Goal: Task Accomplishment & Management: Complete application form

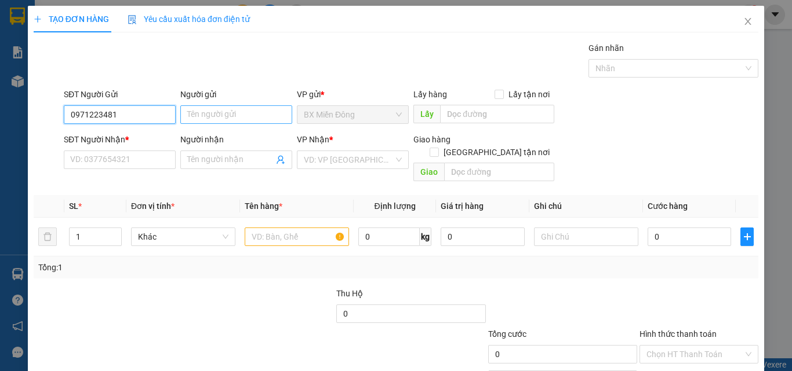
type input "0971223481"
click at [229, 123] on input "Người gửi" at bounding box center [236, 114] width 112 height 19
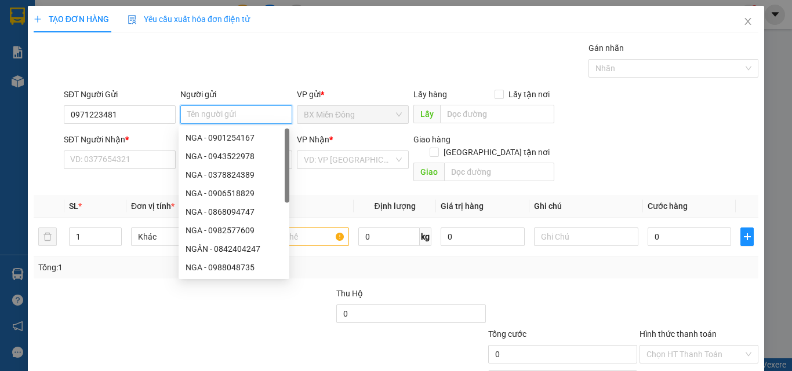
type input "n"
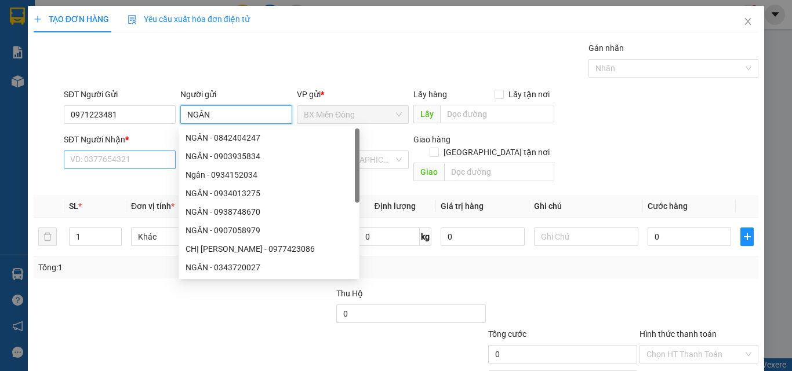
type input "NGÂN"
click at [94, 165] on input "SĐT Người Nhận *" at bounding box center [120, 160] width 112 height 19
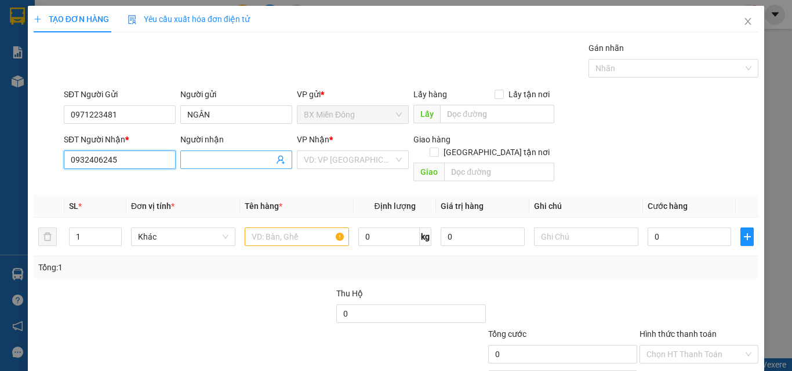
type input "0932406245"
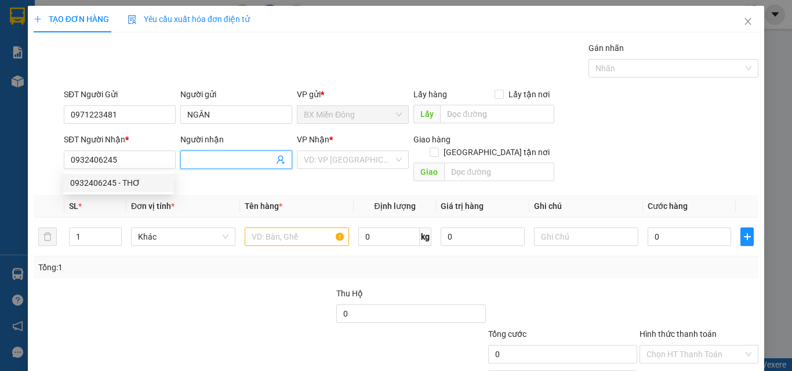
click at [218, 159] on input "Người nhận" at bounding box center [230, 160] width 86 height 13
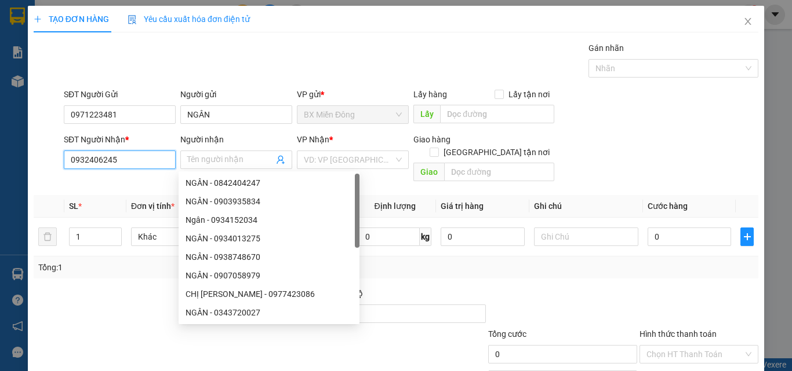
click at [145, 156] on input "0932406245" at bounding box center [120, 160] width 112 height 19
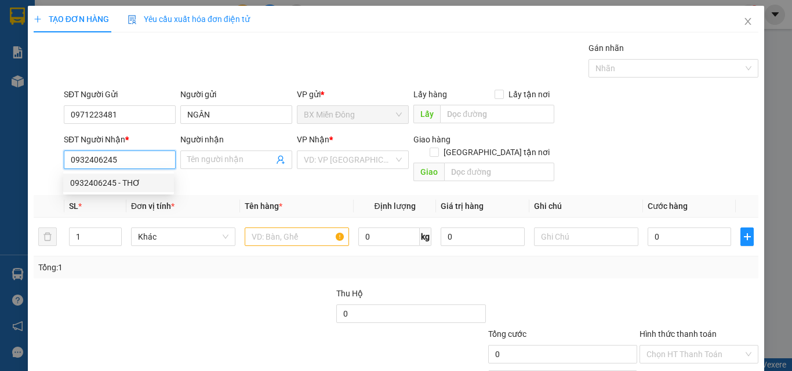
click at [123, 188] on div "0932406245 - THƠ" at bounding box center [118, 183] width 97 height 13
type input "THƠ"
type input "50.000"
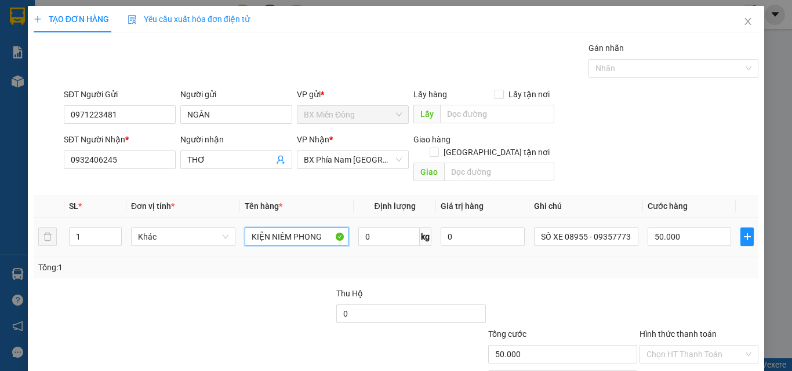
drag, startPoint x: 263, startPoint y: 224, endPoint x: 229, endPoint y: 241, distance: 37.6
click at [229, 241] on tr "1 Khác KIỆN NIÊM PHONG 0 kg 0 SỐ XE 08955 - 0935777388 50.000" at bounding box center [396, 237] width 724 height 39
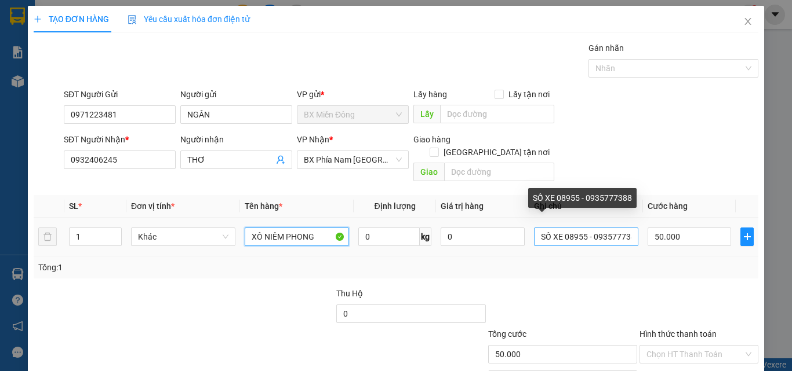
type input "XÔ NIÊM PHONG"
drag, startPoint x: 557, startPoint y: 229, endPoint x: 742, endPoint y: 270, distance: 189.2
click at [742, 270] on div "Transit Pickup Surcharge Ids Transit Deliver Surcharge Ids Transit Deliver Surc…" at bounding box center [396, 230] width 724 height 377
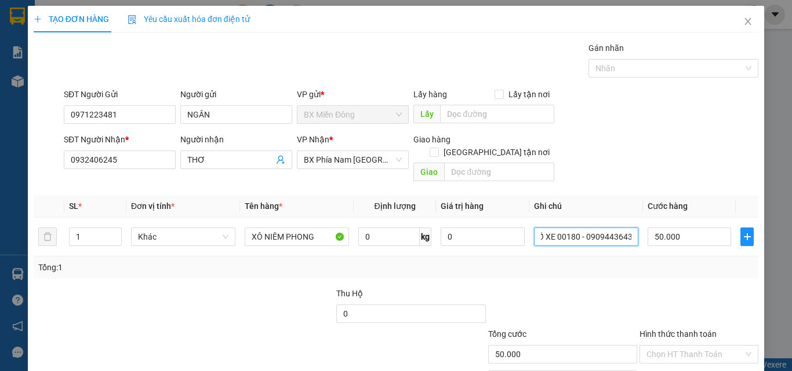
type input "SỐ XE 00180 - 0909443643"
type input "8"
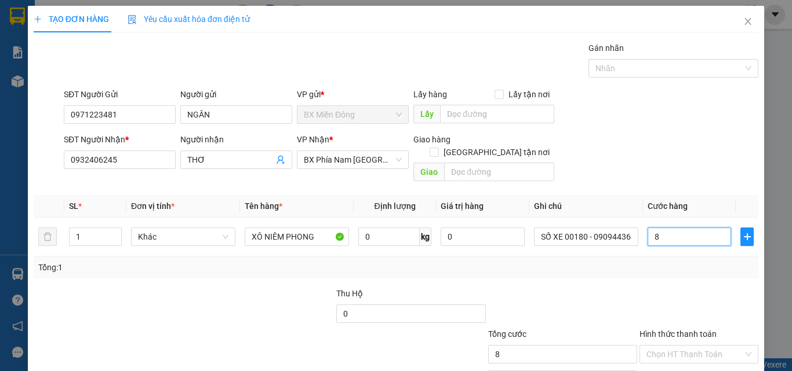
type input "80"
type input "80.000"
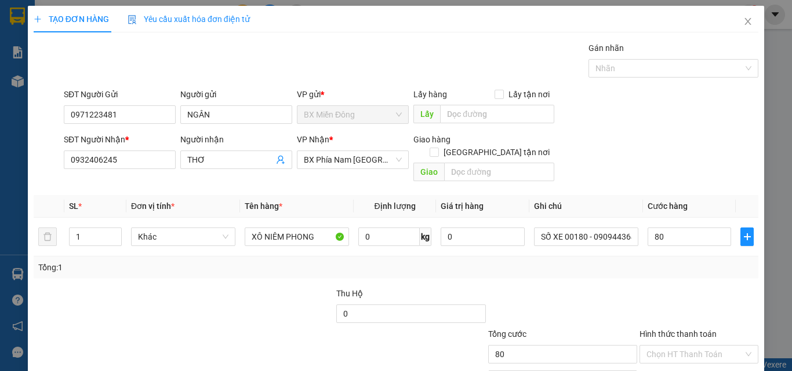
type input "80.000"
click at [733, 287] on div at bounding box center [698, 307] width 121 height 41
click at [681, 346] on input "Hình thức thanh toán" at bounding box center [694, 354] width 97 height 17
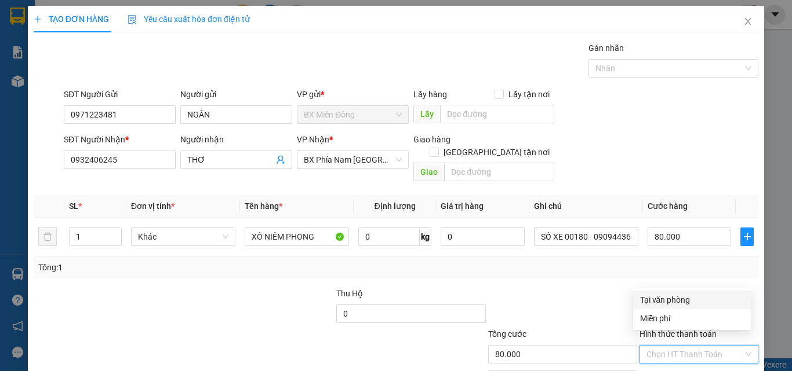
click at [669, 298] on div "Tại văn phòng" at bounding box center [692, 300] width 104 height 13
type input "0"
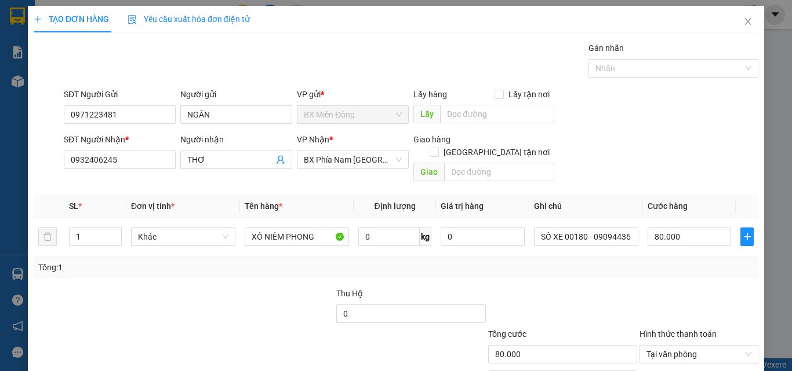
click at [669, 287] on div at bounding box center [698, 307] width 121 height 41
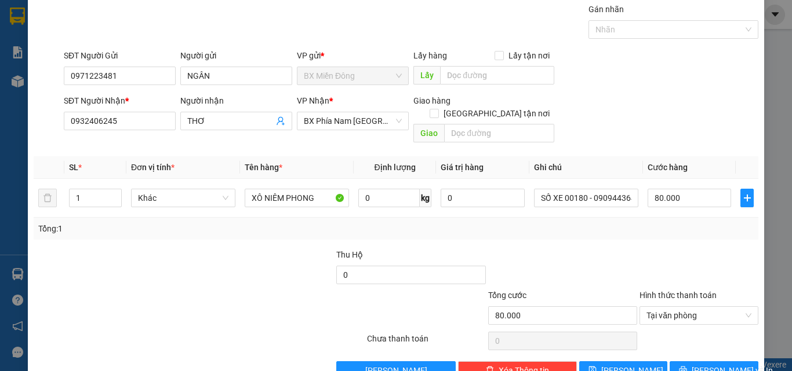
scroll to position [57, 0]
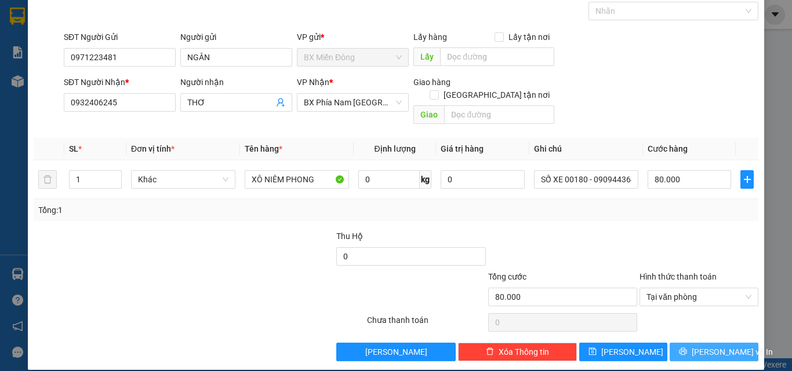
click at [683, 348] on icon "printer" at bounding box center [683, 352] width 8 height 8
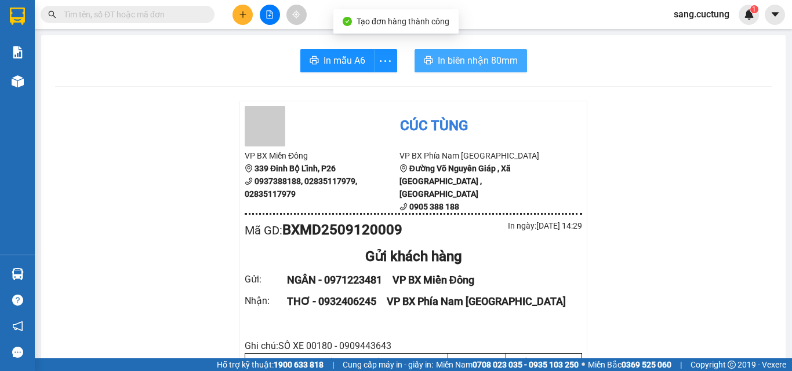
click at [466, 67] on span "In biên nhận 80mm" at bounding box center [477, 60] width 80 height 14
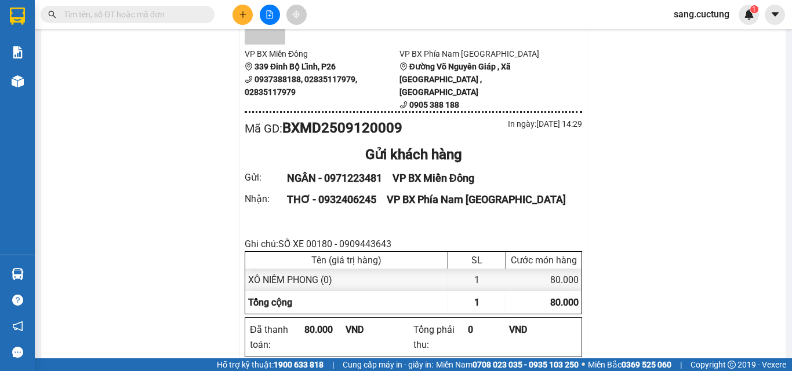
scroll to position [116, 0]
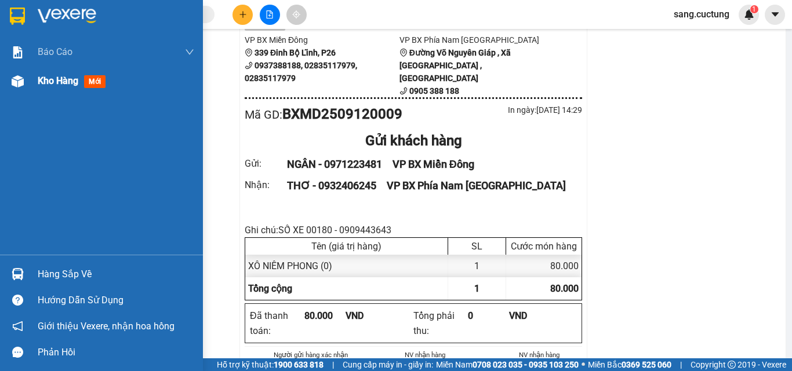
click at [28, 86] on div "Kho hàng mới" at bounding box center [101, 81] width 203 height 29
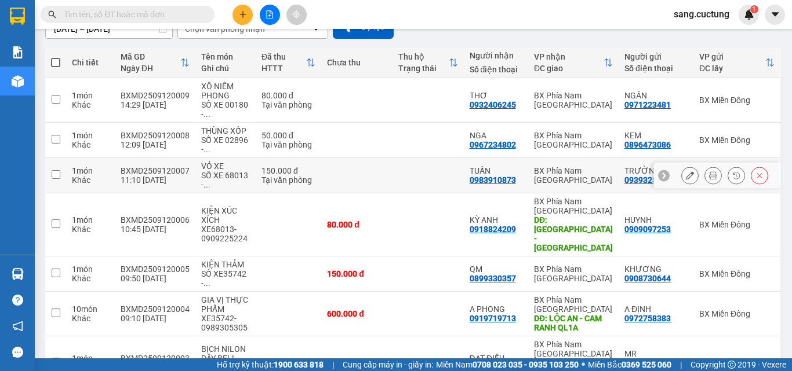
click at [709, 176] on icon at bounding box center [713, 176] width 8 height 8
click at [666, 35] on div "[DATE] – [DATE] Press the down arrow key to interact with the calendar and sele…" at bounding box center [413, 27] width 736 height 24
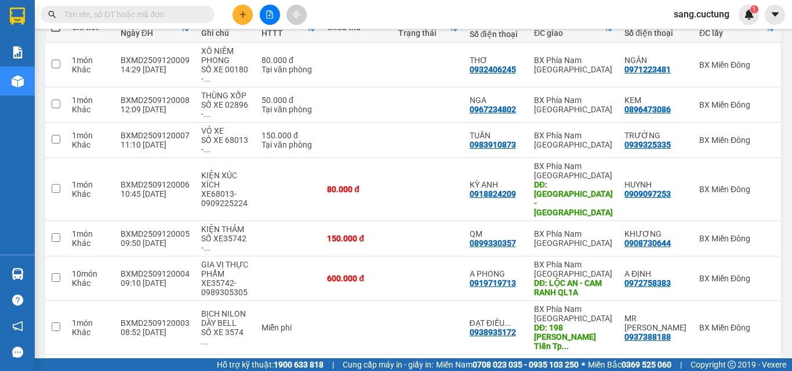
scroll to position [116, 0]
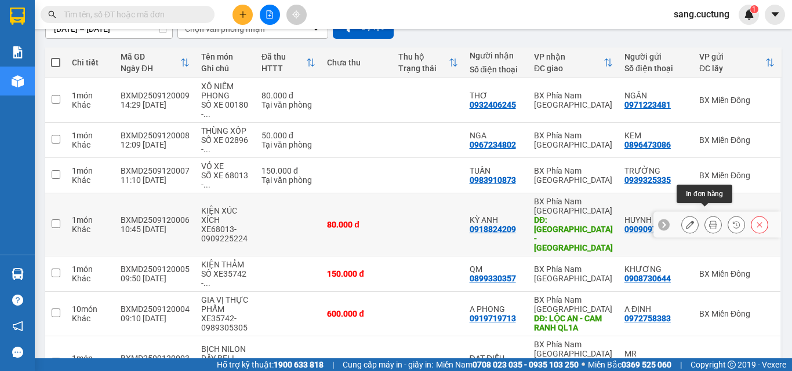
click at [709, 221] on icon at bounding box center [713, 225] width 8 height 8
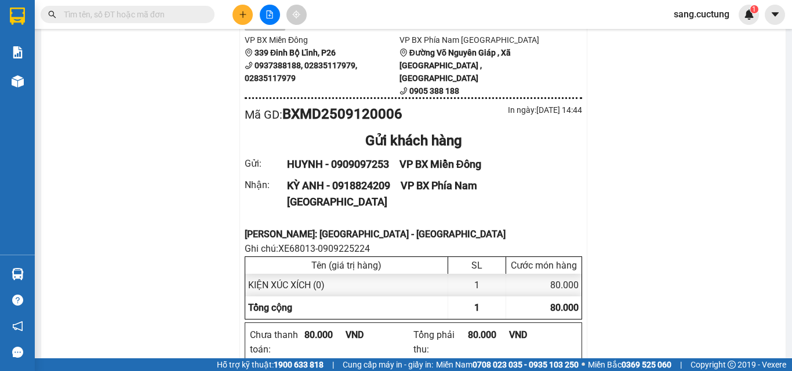
click at [271, 227] on div "[PERSON_NAME]: [GEOGRAPHIC_DATA] - [GEOGRAPHIC_DATA]" at bounding box center [413, 234] width 337 height 14
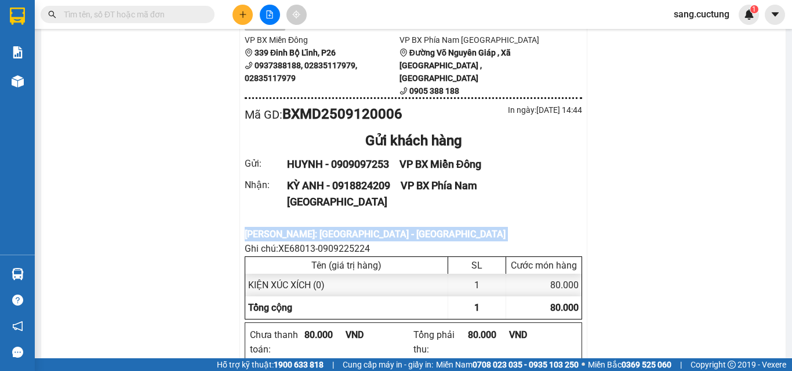
click at [271, 227] on div "[PERSON_NAME]: [GEOGRAPHIC_DATA] - [GEOGRAPHIC_DATA]" at bounding box center [413, 234] width 337 height 14
copy div "[PERSON_NAME]: [GEOGRAPHIC_DATA] - [GEOGRAPHIC_DATA]"
click at [238, 16] on button at bounding box center [242, 15] width 20 height 20
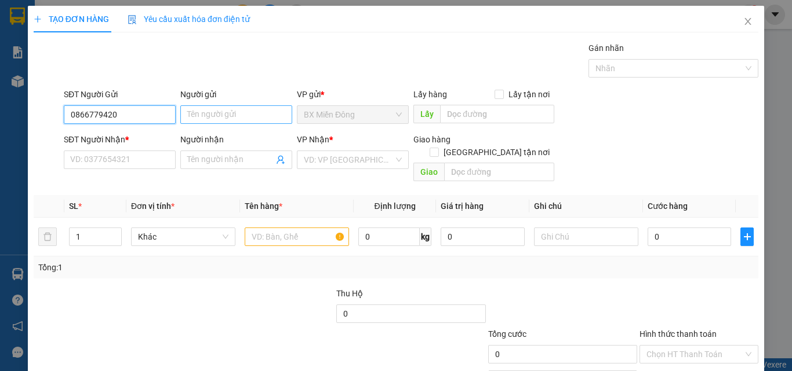
type input "0866779420"
click at [229, 121] on input "Người gửi" at bounding box center [236, 114] width 112 height 19
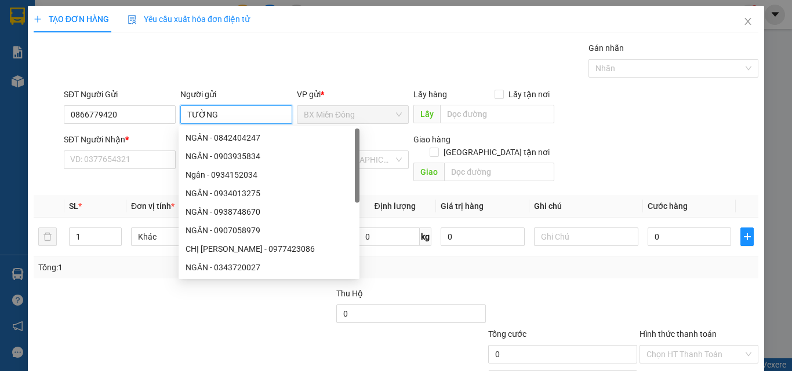
type input "TƯỜNG"
click at [80, 169] on div "SĐT Người Nhận * VD: 0377654321" at bounding box center [120, 153] width 112 height 41
click at [86, 166] on input "SĐT Người Nhận *" at bounding box center [120, 160] width 112 height 19
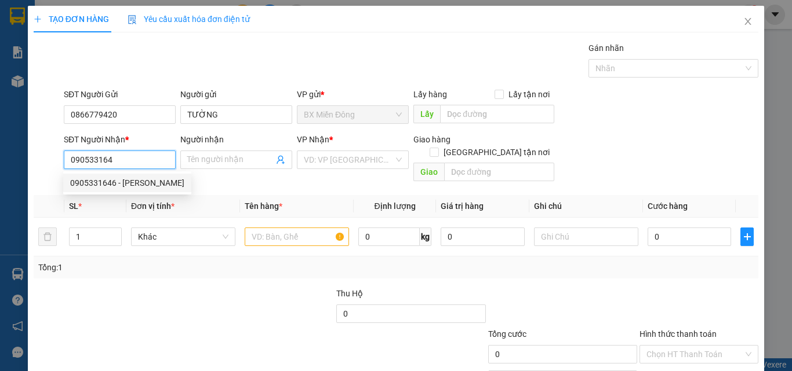
click at [126, 179] on div "0905331646 - [PERSON_NAME]" at bounding box center [127, 183] width 114 height 13
type input "0905331646"
type input "[PERSON_NAME]"
type input "VP CÚC TÙNG 198 [PERSON_NAME]"
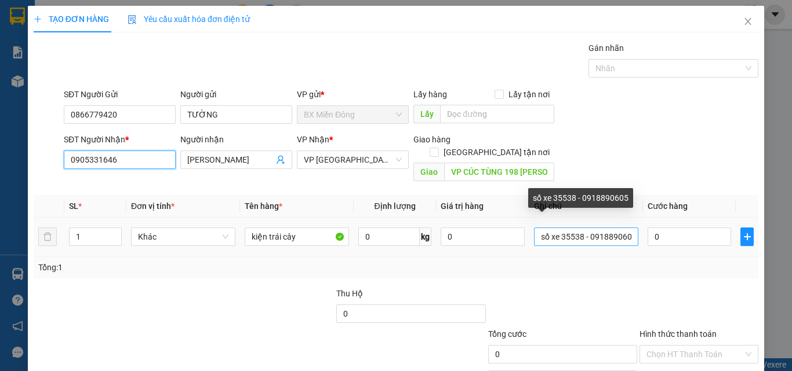
type input "0905331646"
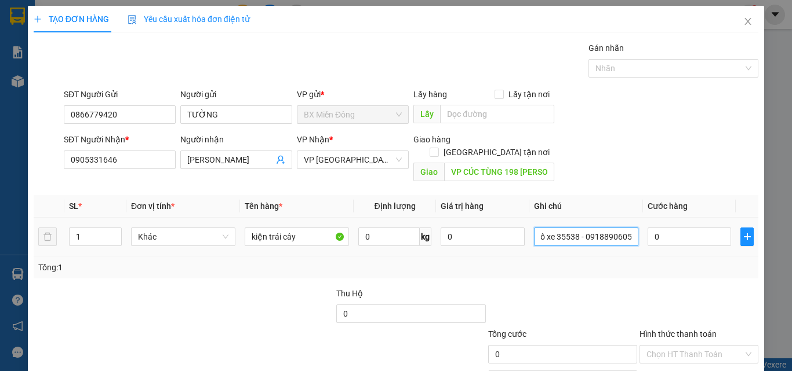
drag, startPoint x: 554, startPoint y: 224, endPoint x: 670, endPoint y: 240, distance: 116.9
click at [670, 240] on tr "1 Khác kiện trái cây 0 kg 0 số xe 35538 - 0918890605 0" at bounding box center [396, 237] width 724 height 39
click at [653, 269] on div "Transit Pickup Surcharge Ids Transit Deliver Surcharge Ids Transit Deliver Surc…" at bounding box center [396, 230] width 724 height 377
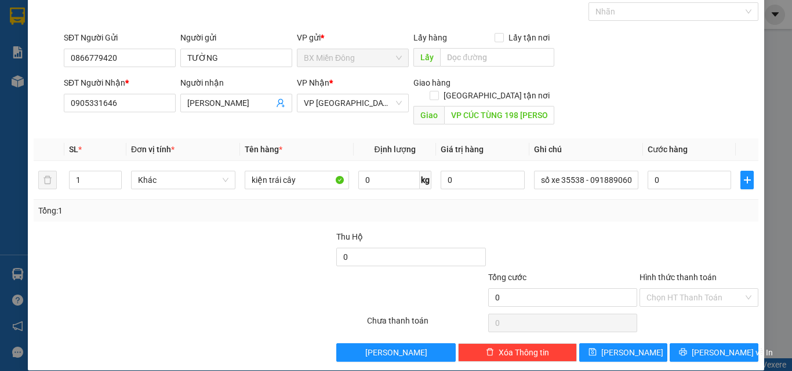
scroll to position [57, 0]
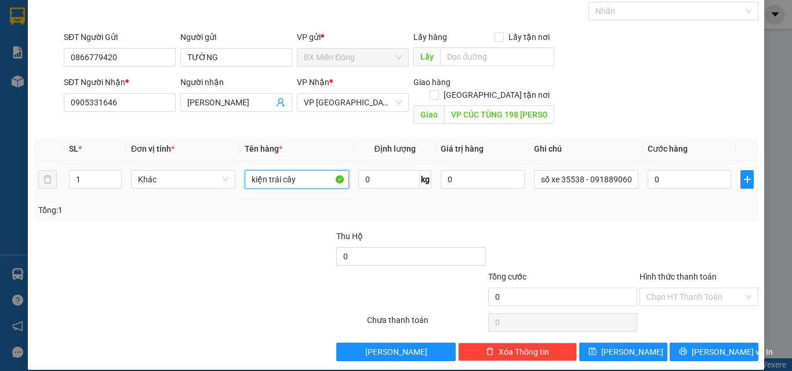
click at [274, 170] on input "kiện trái cây" at bounding box center [297, 179] width 104 height 19
type input "THÙNG GIẤY"
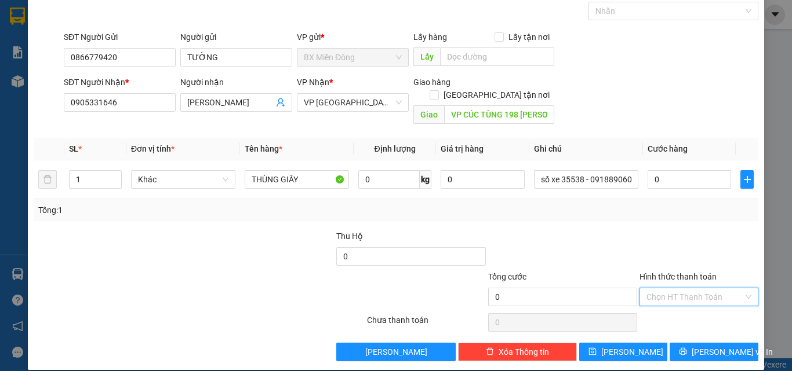
click at [679, 289] on input "Hình thức thanh toán" at bounding box center [694, 297] width 97 height 17
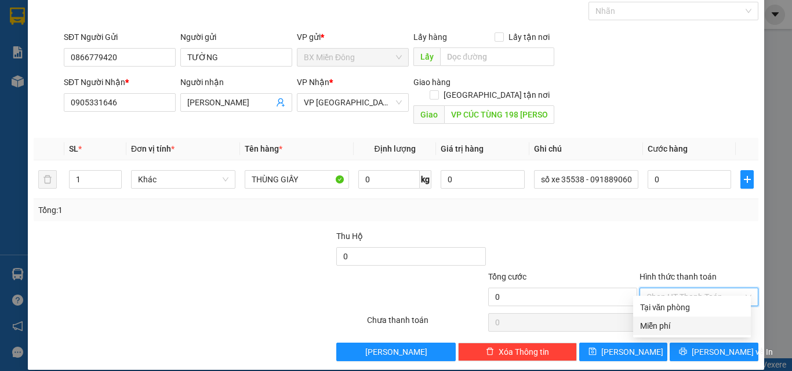
click at [669, 328] on div "Miễn phí" at bounding box center [692, 326] width 104 height 13
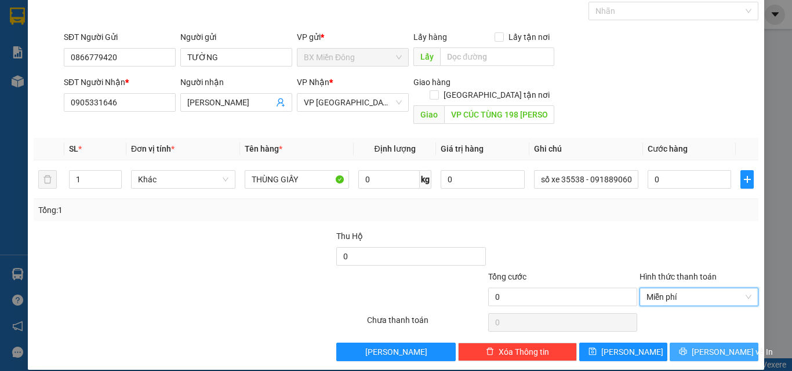
click at [743, 347] on button "[PERSON_NAME] và In" at bounding box center [713, 352] width 89 height 19
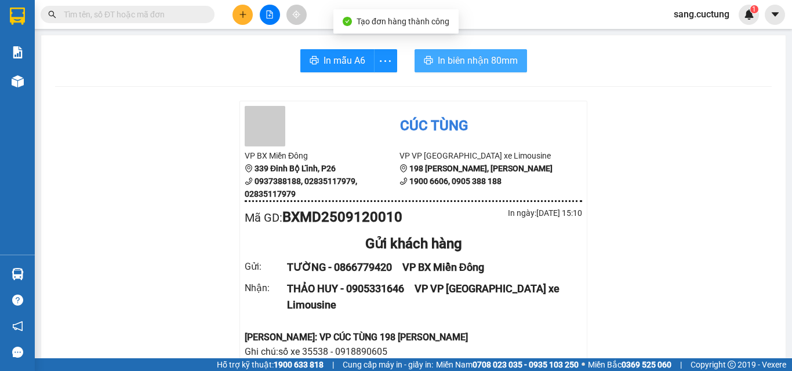
click at [453, 60] on span "In biên nhận 80mm" at bounding box center [477, 60] width 80 height 14
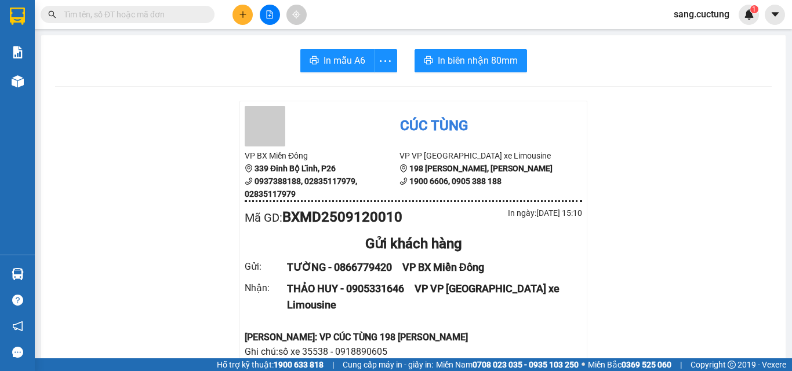
click at [244, 9] on button at bounding box center [242, 15] width 20 height 20
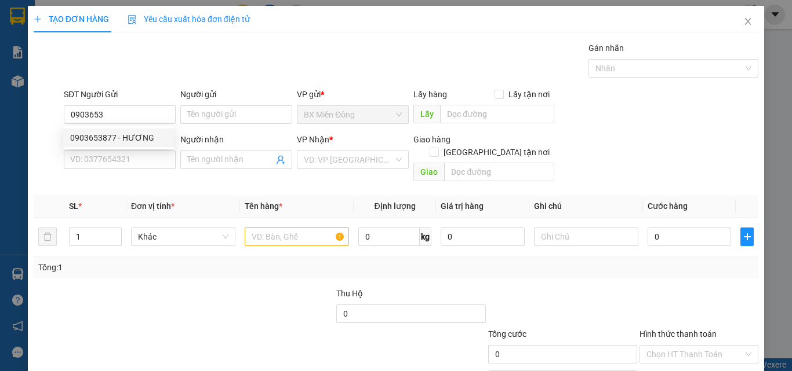
click at [90, 126] on div "SĐT Người Gửi 0903653" at bounding box center [120, 108] width 112 height 41
click at [115, 110] on input "0903653" at bounding box center [120, 114] width 112 height 19
click at [108, 143] on div "0903653877 - HƯƠNG" at bounding box center [118, 138] width 97 height 13
type input "0903653877"
type input "HƯƠNG"
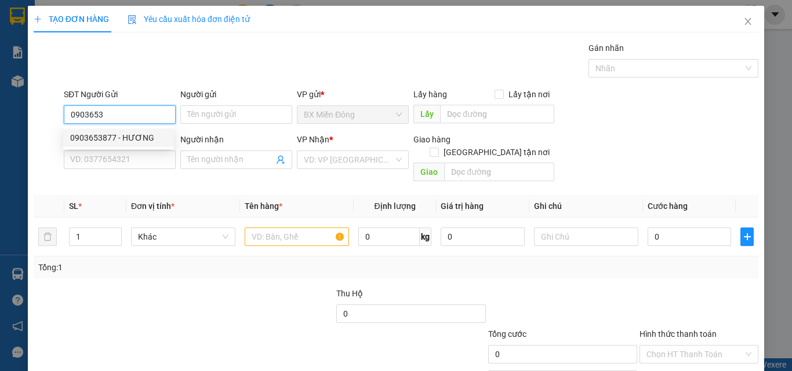
type input "0918053803"
type input "HOA"
type input "500.000"
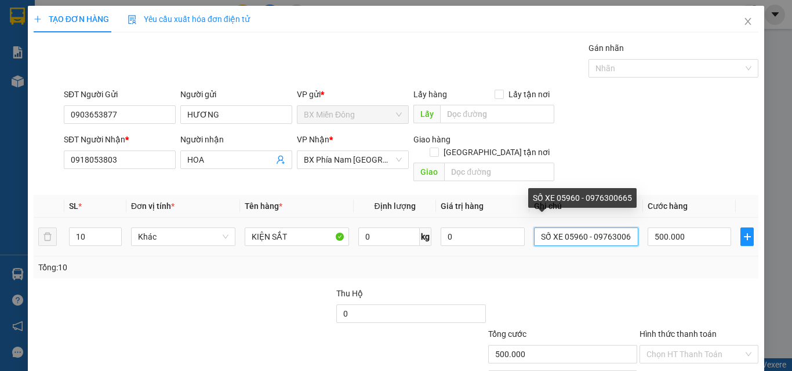
scroll to position [0, 8]
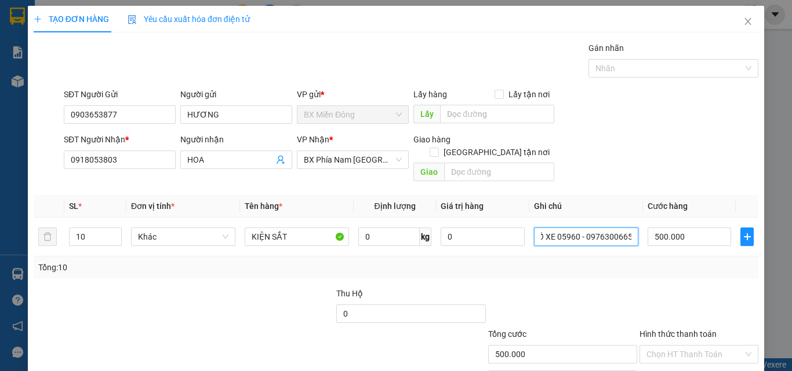
drag, startPoint x: 559, startPoint y: 223, endPoint x: 678, endPoint y: 249, distance: 122.1
click at [678, 249] on div "SL * Đơn vị tính * Tên hàng * Định lượng Giá trị hàng Ghi chú Cước hàng 10 Khác…" at bounding box center [396, 236] width 724 height 83
type input "SỐ XE 35835 - 0706002745"
click at [678, 261] on div "Tổng: 10" at bounding box center [395, 267] width 715 height 13
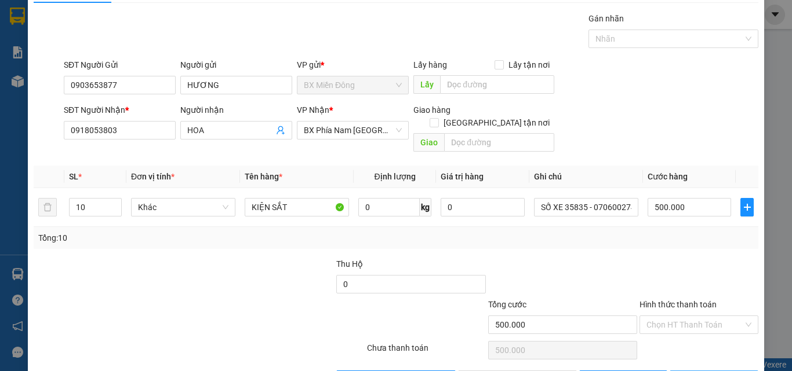
scroll to position [57, 0]
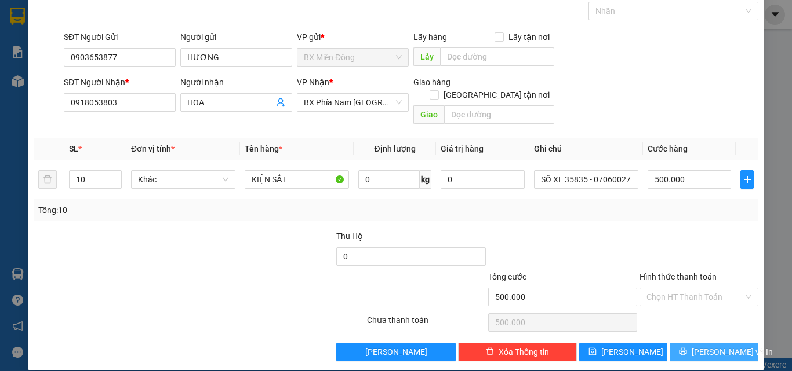
click at [708, 346] on span "[PERSON_NAME] và In" at bounding box center [731, 352] width 81 height 13
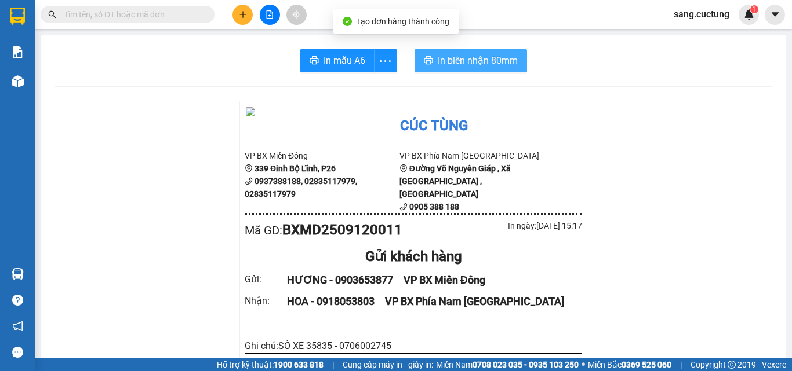
click at [475, 60] on span "In biên nhận 80mm" at bounding box center [477, 60] width 80 height 14
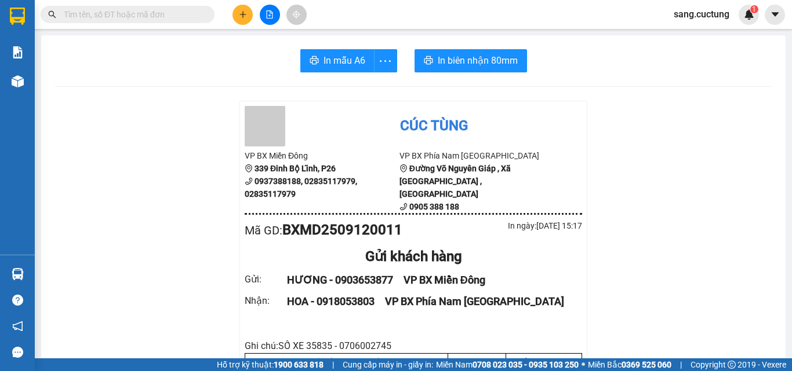
drag, startPoint x: 188, startPoint y: 127, endPoint x: 283, endPoint y: 74, distance: 109.8
